Goal: Task Accomplishment & Management: Manage account settings

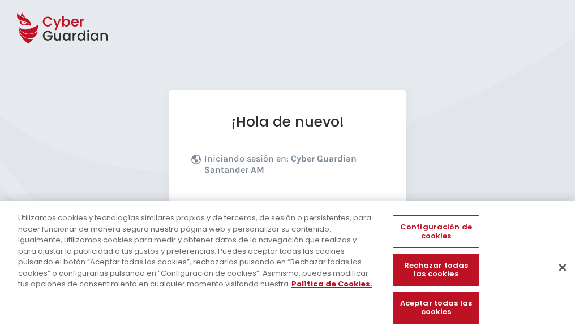
scroll to position [139, 0]
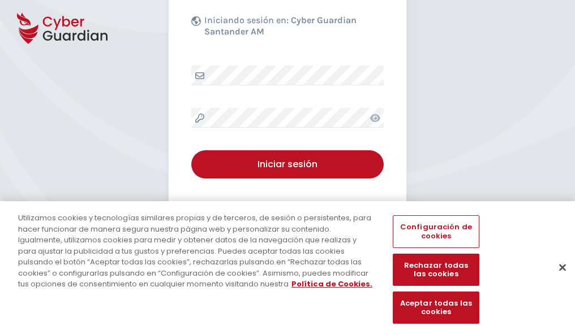
click at [556, 279] on button "Cerrar" at bounding box center [562, 267] width 25 height 25
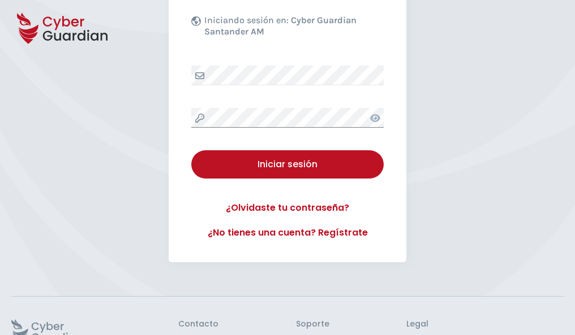
scroll to position [220, 0]
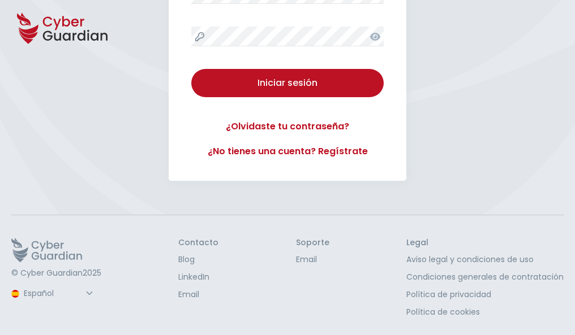
click at [191, 69] on button "Iniciar sesión" at bounding box center [287, 83] width 192 height 28
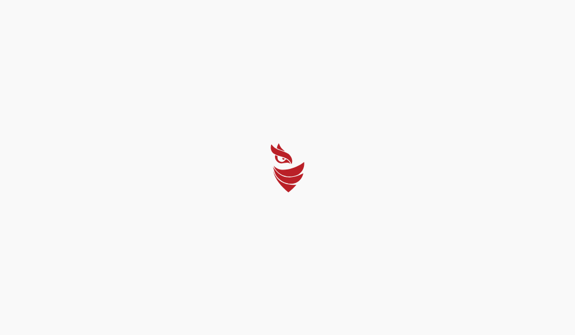
scroll to position [0, 0]
select select "Português (BR)"
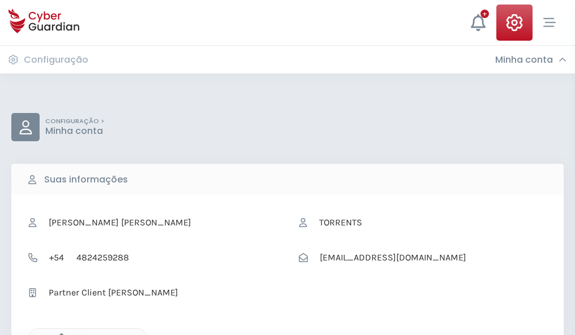
click at [58, 334] on icon "button" at bounding box center [59, 339] width 10 height 10
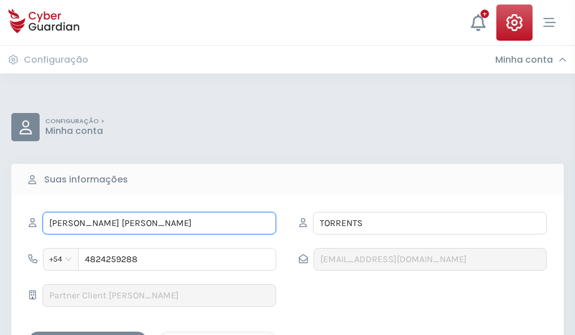
click at [159, 223] on input "EVA MARÍA" at bounding box center [159, 223] width 234 height 23
type input "E"
type input "Reina"
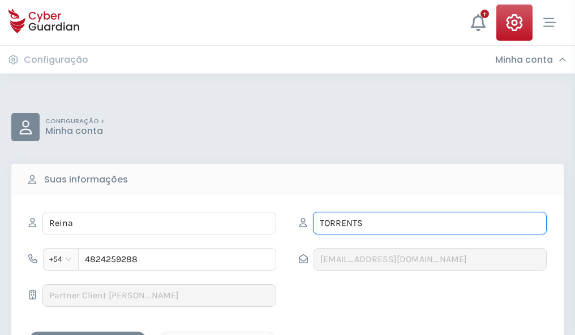
click at [429, 223] on input "TORRENTS" at bounding box center [430, 223] width 234 height 23
type input "T"
type input "Báez"
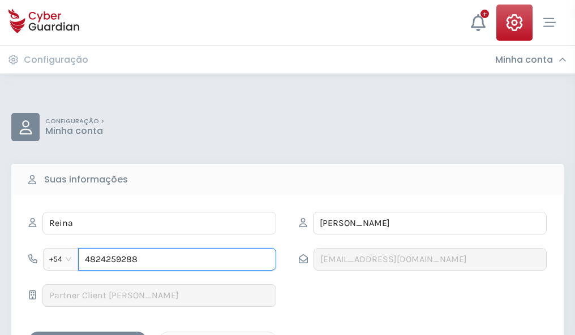
click at [177, 260] on input "4824259288" at bounding box center [177, 259] width 198 height 23
type input "4"
type input "4834186672"
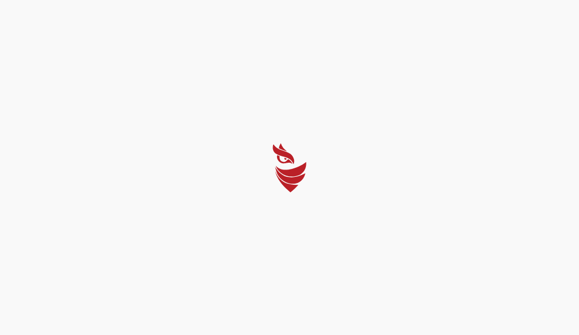
select select "Português (BR)"
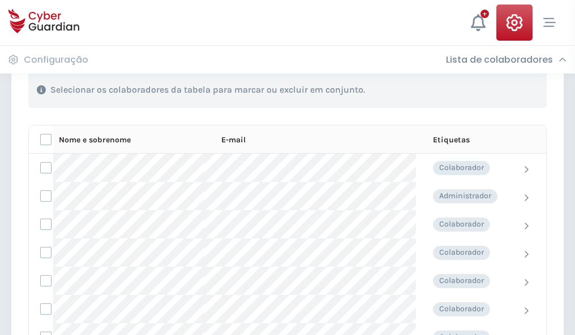
scroll to position [484, 0]
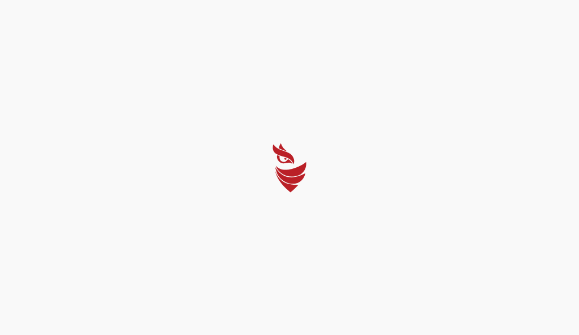
select select "Português (BR)"
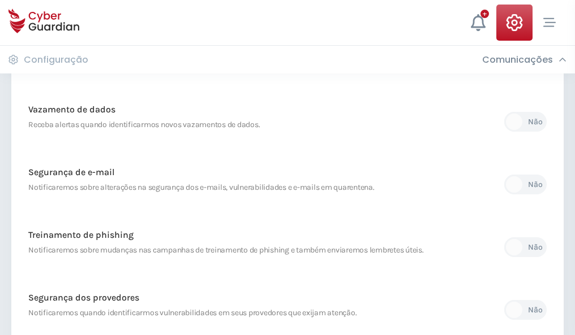
scroll to position [595, 0]
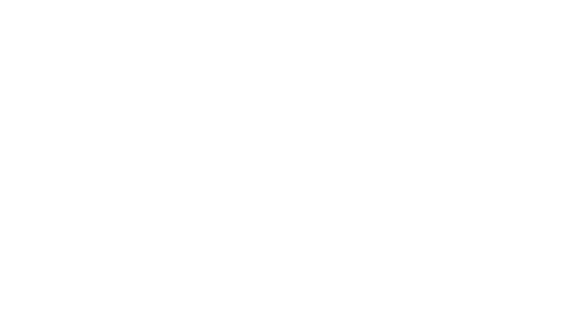
select select "Português (BR)"
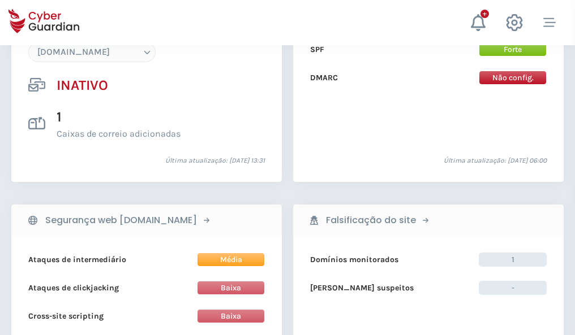
scroll to position [1064, 0]
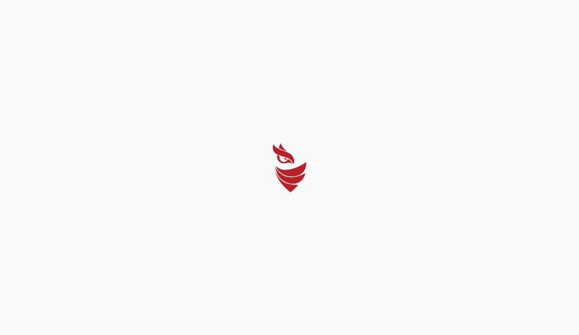
select select "Português (BR)"
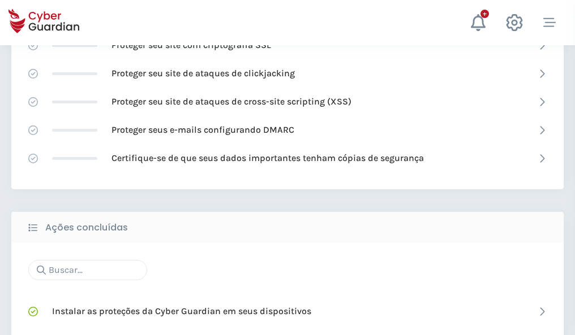
scroll to position [753, 0]
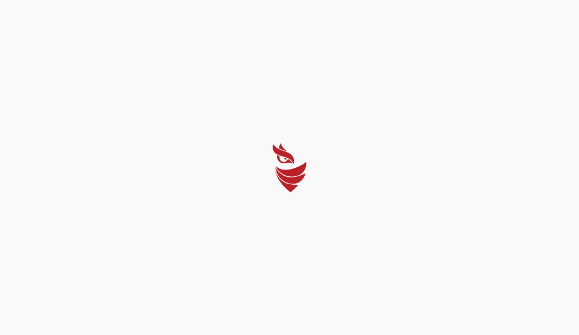
select select "Português (BR)"
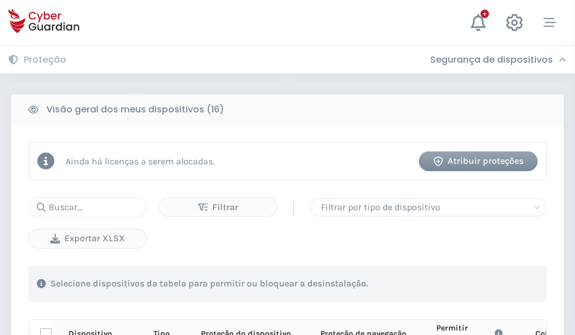
scroll to position [999, 0]
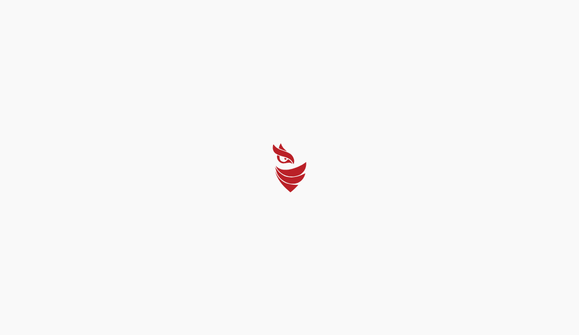
select select "Português (BR)"
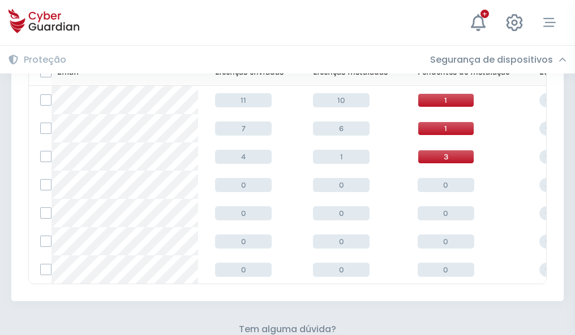
scroll to position [497, 0]
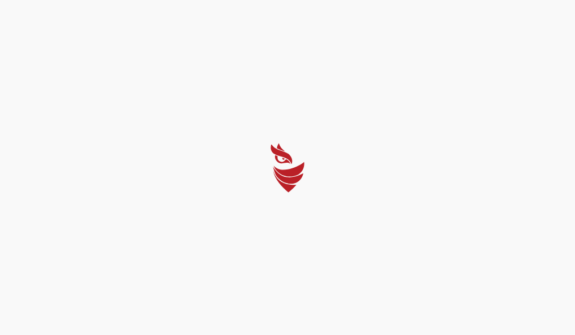
select select "Português (BR)"
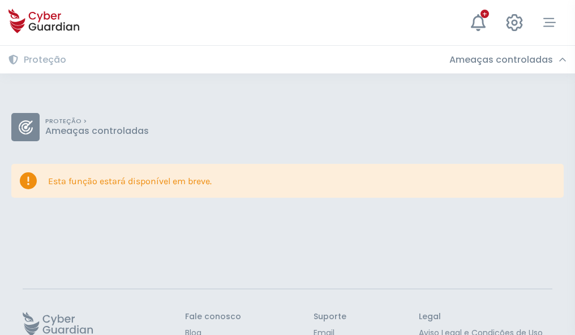
scroll to position [74, 0]
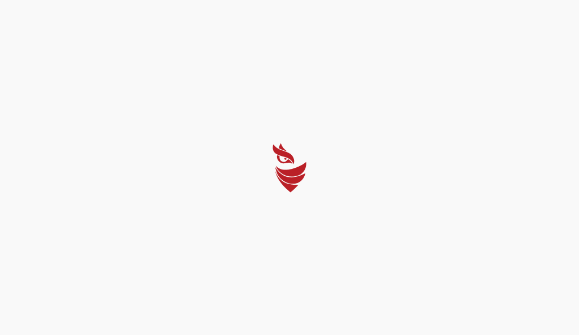
select select "Português (BR)"
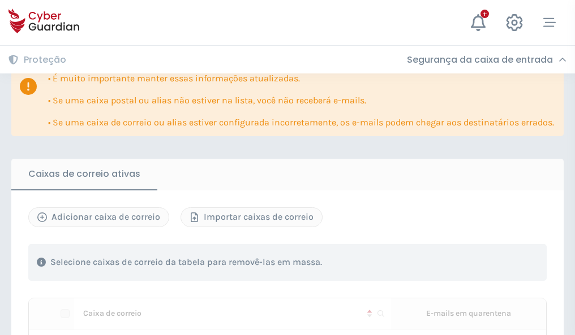
scroll to position [664, 0]
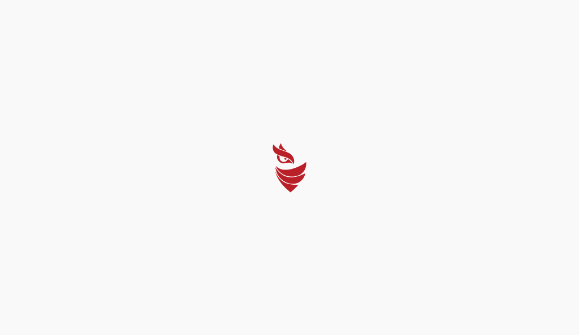
select select "Português (BR)"
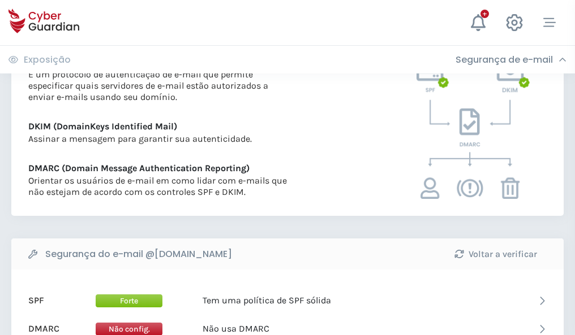
scroll to position [610, 0]
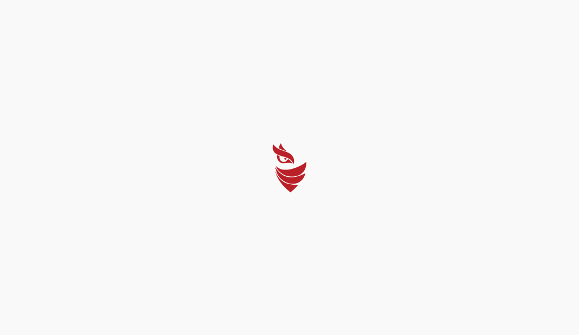
select select "Português (BR)"
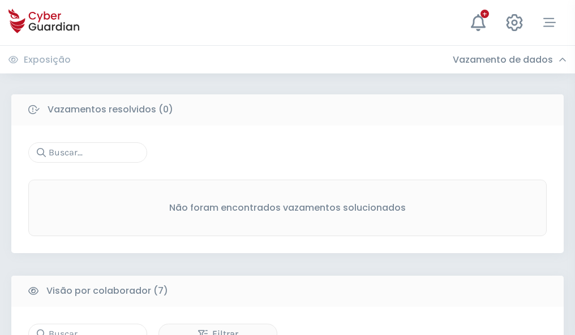
scroll to position [935, 0]
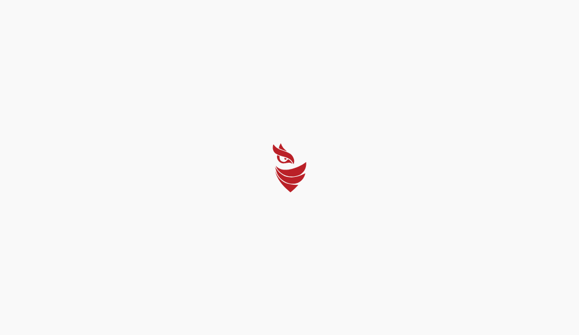
select select "Português (BR)"
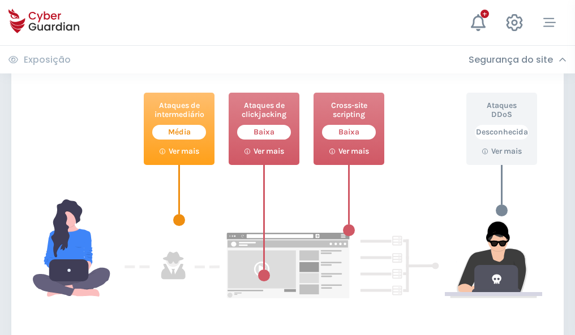
scroll to position [616, 0]
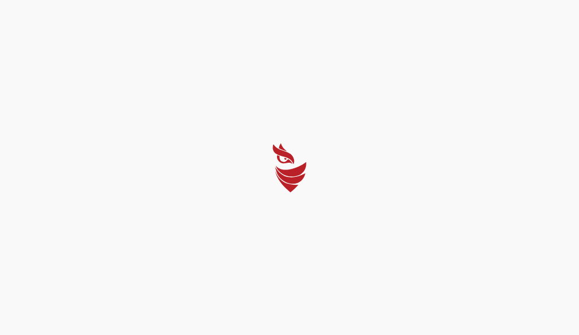
select select "Português (BR)"
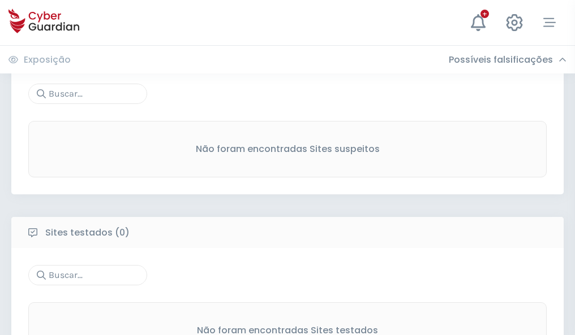
scroll to position [592, 0]
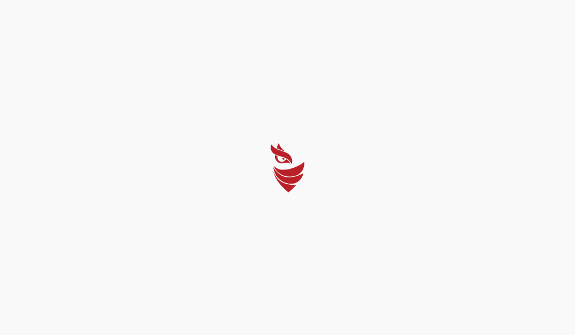
select select "Português (BR)"
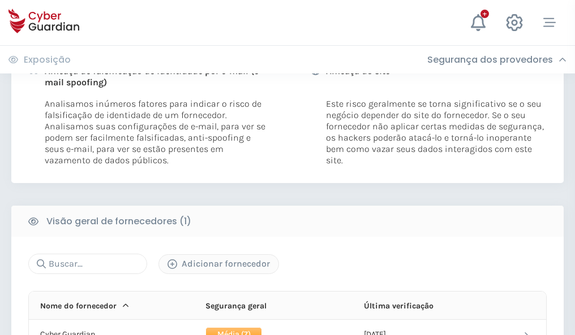
scroll to position [576, 0]
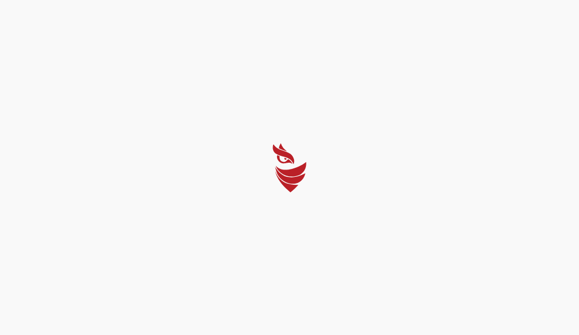
select select "Português (BR)"
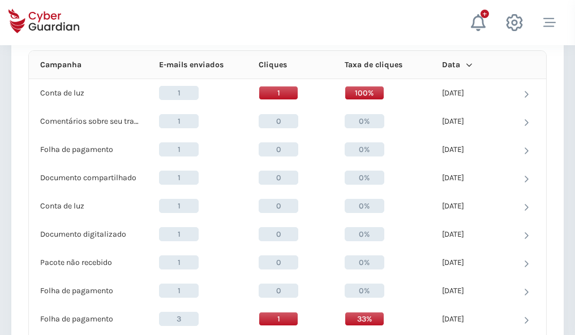
scroll to position [1014, 0]
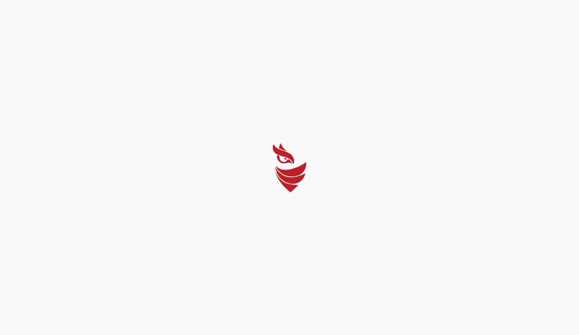
select select "Português (BR)"
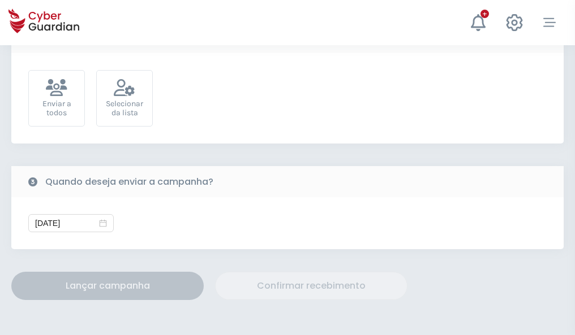
scroll to position [414, 0]
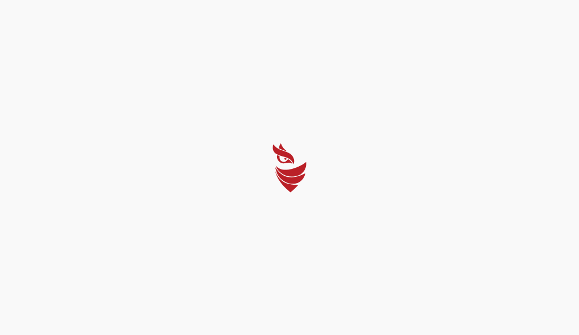
select select "Português (BR)"
